Goal: Information Seeking & Learning: Learn about a topic

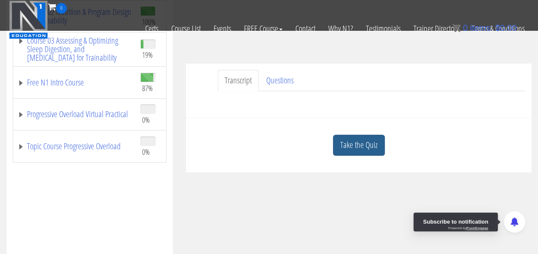
click at [367, 150] on link "Take the Quiz" at bounding box center [359, 145] width 52 height 21
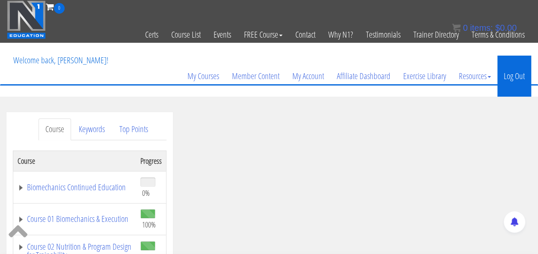
click at [516, 83] on link "Log Out" at bounding box center [515, 76] width 34 height 41
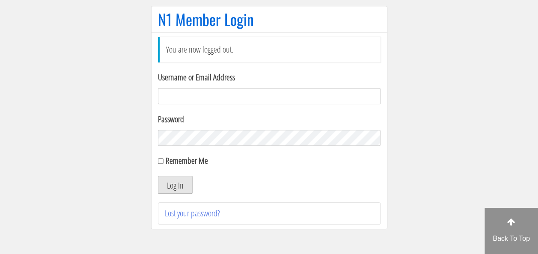
scroll to position [71, 0]
type input "[EMAIL_ADDRESS][PERSON_NAME][DOMAIN_NAME]"
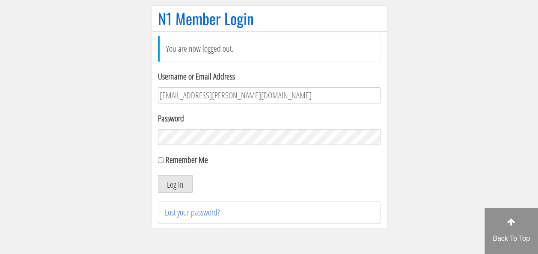
click at [179, 182] on button "Log In" at bounding box center [175, 184] width 35 height 18
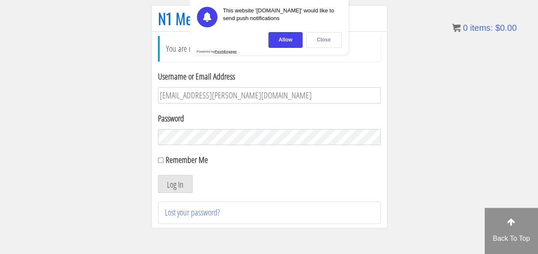
click at [329, 36] on div "Close" at bounding box center [324, 40] width 36 height 16
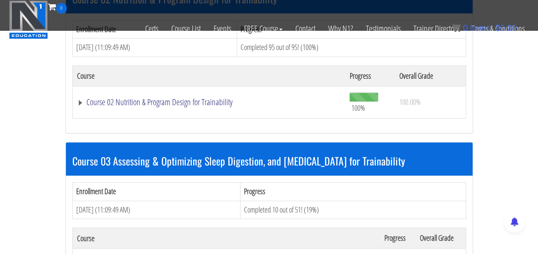
scroll to position [460, 0]
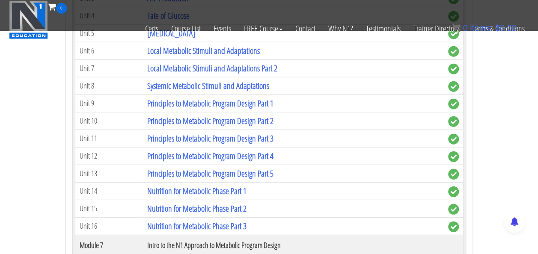
scroll to position [1121, 0]
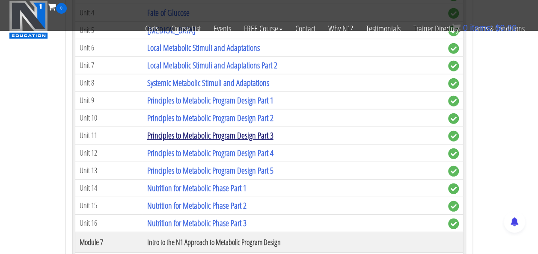
click at [237, 130] on link "Principles to Metabolic Program Design Part 3" at bounding box center [210, 136] width 126 height 12
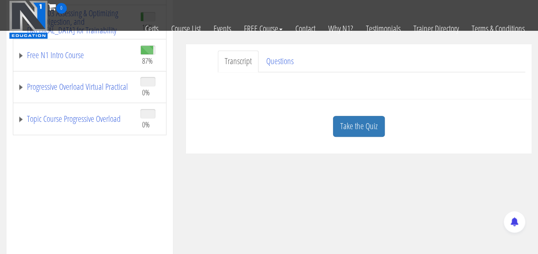
scroll to position [209, 0]
click at [352, 117] on link "Take the Quiz" at bounding box center [359, 126] width 52 height 21
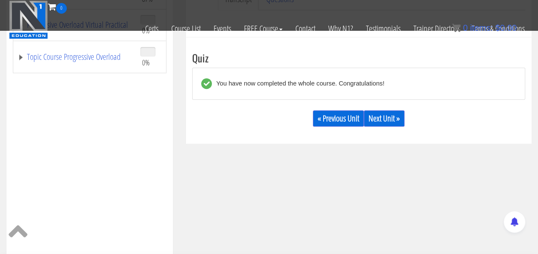
scroll to position [270, 0]
click at [331, 110] on div "« Previous Unit Next Unit »" at bounding box center [358, 118] width 333 height 29
click at [343, 121] on link "« Previous Unit" at bounding box center [338, 119] width 51 height 16
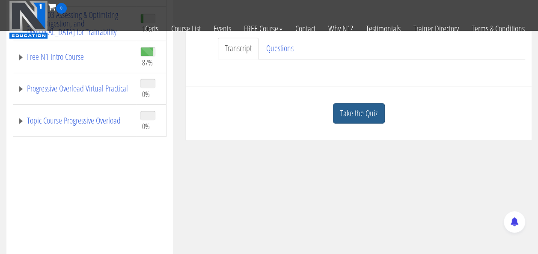
click at [352, 113] on link "Take the Quiz" at bounding box center [359, 113] width 52 height 21
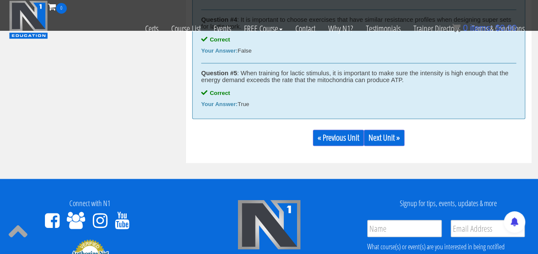
scroll to position [581, 0]
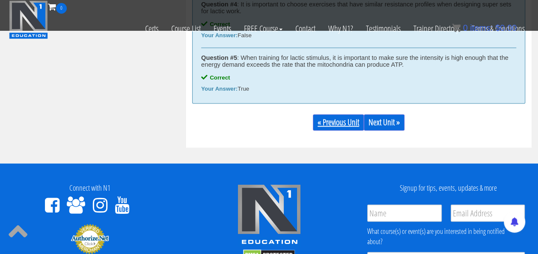
click at [336, 123] on link "« Previous Unit" at bounding box center [338, 122] width 51 height 16
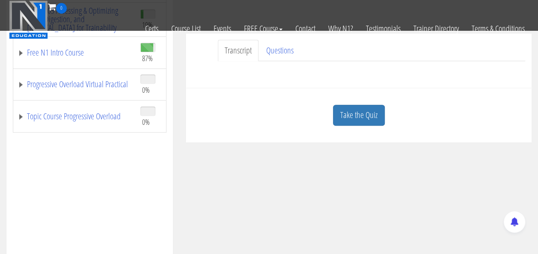
scroll to position [215, 0]
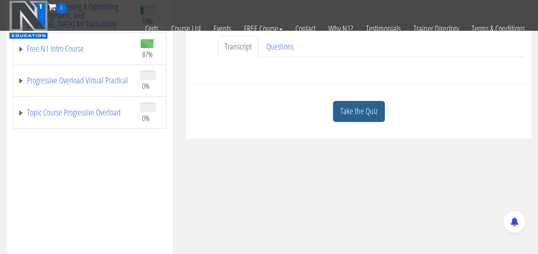
click at [355, 110] on link "Take the Quiz" at bounding box center [359, 111] width 52 height 21
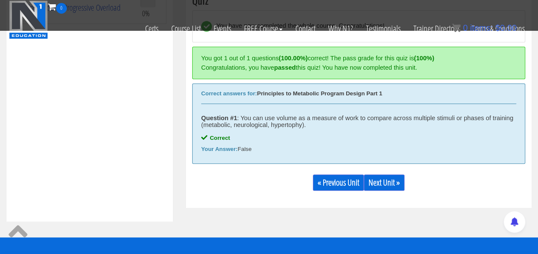
scroll to position [320, 0]
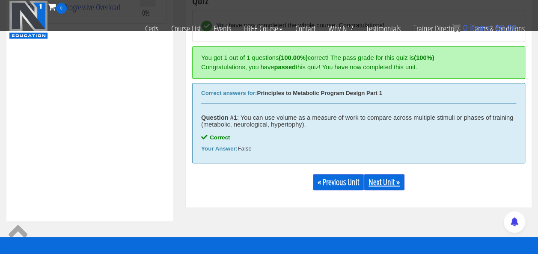
click at [390, 182] on link "Next Unit »" at bounding box center [384, 182] width 41 height 16
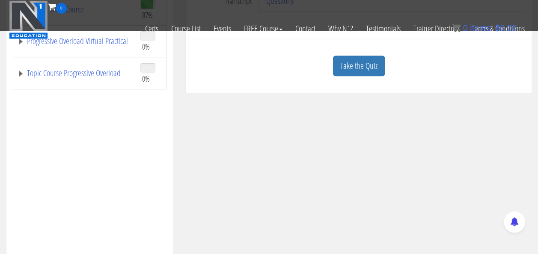
scroll to position [255, 0]
click at [368, 72] on link "Take the Quiz" at bounding box center [359, 65] width 52 height 21
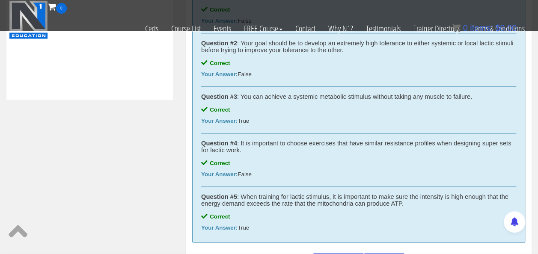
scroll to position [441, 0]
